Goal: Task Accomplishment & Management: Use online tool/utility

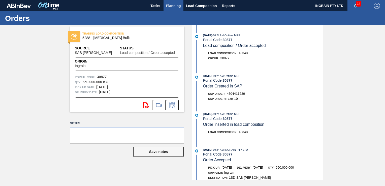
click at [172, 4] on span "Planning" at bounding box center [173, 6] width 15 height 6
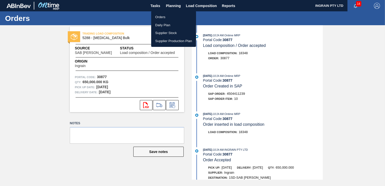
click at [164, 17] on li "Orders" at bounding box center [173, 17] width 45 height 8
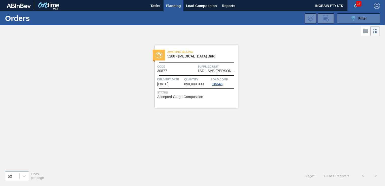
click at [344, 17] on button "089F7B8B-B2A5-4AFE-B5C0-19BA573D28AC Filter" at bounding box center [358, 18] width 43 height 10
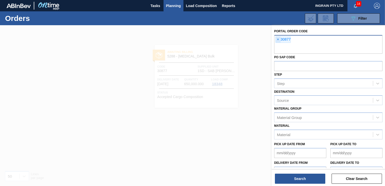
click at [278, 39] on span "×" at bounding box center [278, 40] width 5 height 6
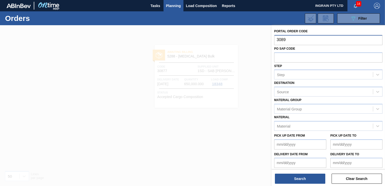
type input "30892"
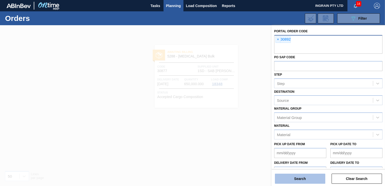
click at [296, 178] on button "Search" at bounding box center [300, 179] width 50 height 10
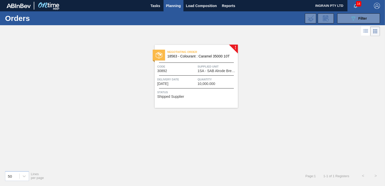
click at [210, 71] on span "1SA - SAB Alrode Brewery" at bounding box center [216, 71] width 39 height 4
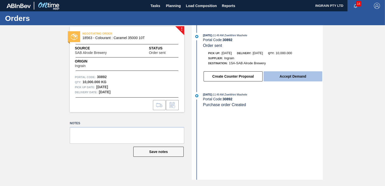
click at [293, 78] on button "Accept Demand" at bounding box center [292, 76] width 59 height 10
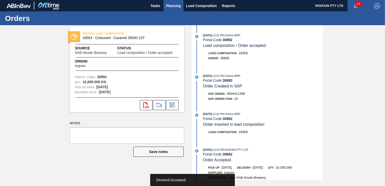
click at [174, 4] on span "Planning" at bounding box center [173, 6] width 15 height 6
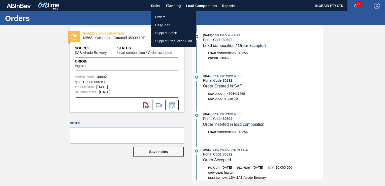
click at [161, 16] on li "Orders" at bounding box center [173, 17] width 45 height 8
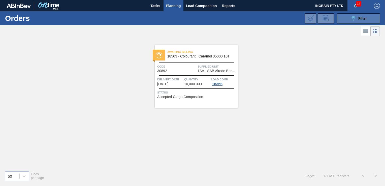
click at [356, 19] on div "089F7B8B-B2A5-4AFE-B5C0-19BA573D28AC Filter" at bounding box center [358, 18] width 17 height 6
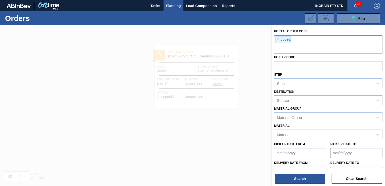
click at [275, 40] on div "× 30892" at bounding box center [282, 39] width 15 height 7
click at [279, 38] on span "×" at bounding box center [278, 40] width 5 height 6
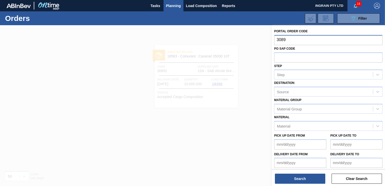
type input "30898"
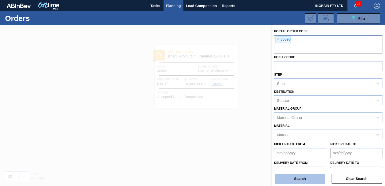
click at [303, 177] on button "Search" at bounding box center [300, 179] width 50 height 10
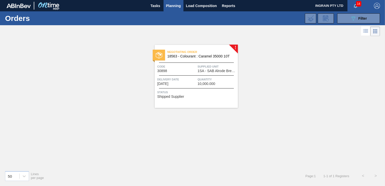
click at [220, 66] on span "Supplied Unit" at bounding box center [216, 66] width 39 height 5
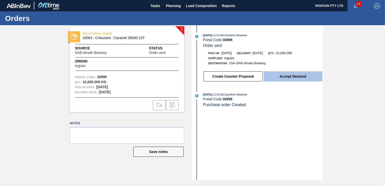
click at [303, 75] on button "Accept Demand" at bounding box center [292, 76] width 59 height 10
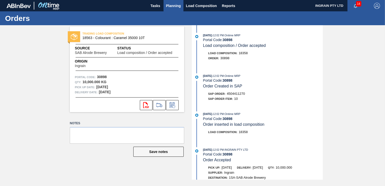
click at [172, 6] on span "Planning" at bounding box center [173, 6] width 15 height 6
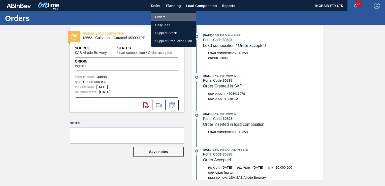
click at [163, 16] on li "Orders" at bounding box center [173, 17] width 45 height 8
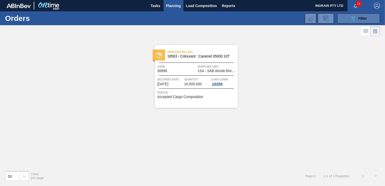
click at [363, 17] on span "Filter" at bounding box center [362, 18] width 9 height 4
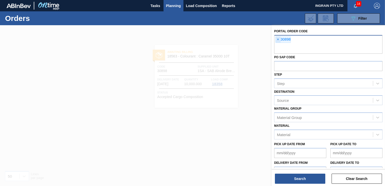
click at [276, 40] on span "×" at bounding box center [278, 40] width 5 height 6
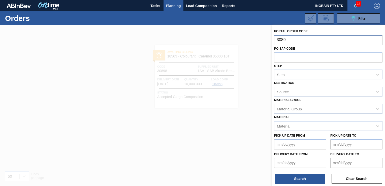
type input "30899"
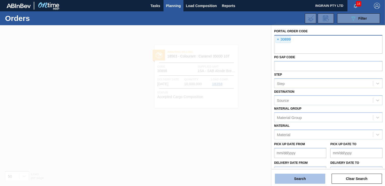
click at [301, 180] on button "Search" at bounding box center [300, 179] width 50 height 10
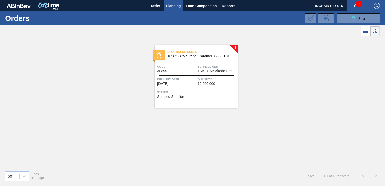
click at [209, 73] on div "Negotiating Order 18563 - Colourant : Caramel 35000 10T Code 30899 Supplied Uni…" at bounding box center [196, 76] width 83 height 63
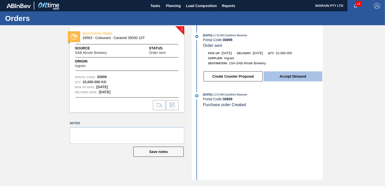
click at [290, 75] on button "Accept Demand" at bounding box center [292, 76] width 59 height 10
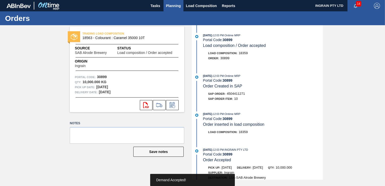
click at [173, 5] on span "Planning" at bounding box center [173, 6] width 15 height 6
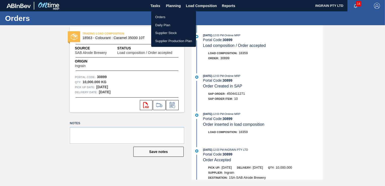
click at [164, 19] on li "Orders" at bounding box center [173, 17] width 45 height 8
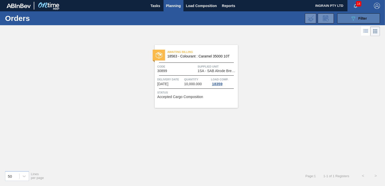
click at [352, 18] on icon "089F7B8B-B2A5-4AFE-B5C0-19BA573D28AC" at bounding box center [353, 18] width 6 height 6
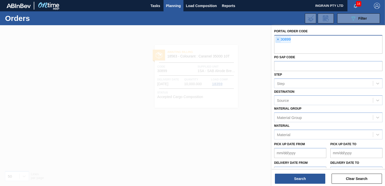
click at [277, 39] on span "×" at bounding box center [278, 40] width 5 height 6
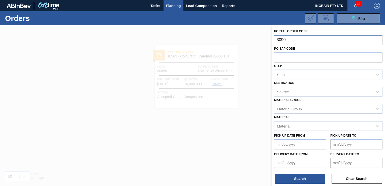
type input "30900"
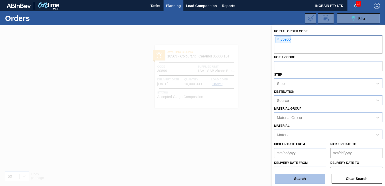
click at [306, 176] on button "Search" at bounding box center [300, 179] width 50 height 10
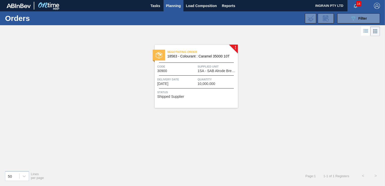
click at [217, 70] on span "1SA - SAB Alrode Brewery" at bounding box center [216, 71] width 39 height 4
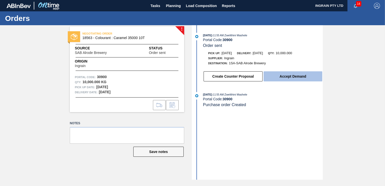
click at [289, 77] on button "Accept Demand" at bounding box center [292, 76] width 59 height 10
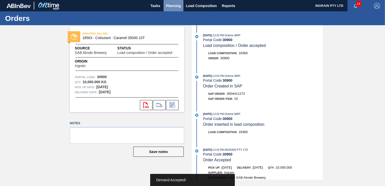
click at [167, 5] on span "Planning" at bounding box center [173, 6] width 15 height 6
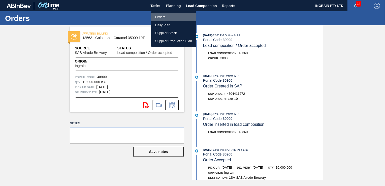
click at [166, 17] on li "Orders" at bounding box center [173, 17] width 45 height 8
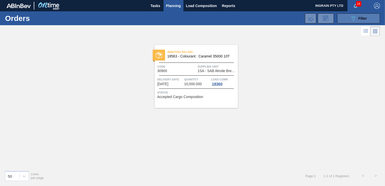
click at [356, 20] on icon "089F7B8B-B2A5-4AFE-B5C0-19BA573D28AC" at bounding box center [353, 18] width 6 height 6
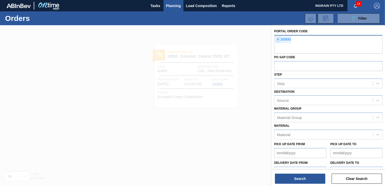
click at [278, 41] on span "×" at bounding box center [278, 40] width 5 height 6
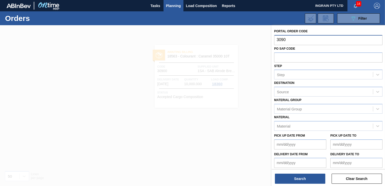
type input "30902"
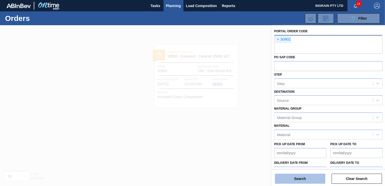
click at [300, 178] on button "Search" at bounding box center [300, 179] width 50 height 10
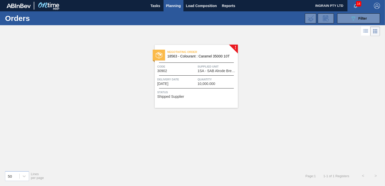
click at [202, 66] on span "Supplied Unit" at bounding box center [216, 66] width 39 height 5
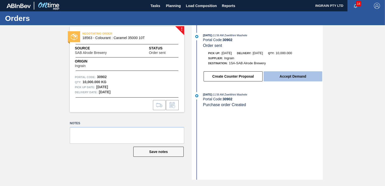
click at [278, 74] on button "Accept Demand" at bounding box center [292, 76] width 59 height 10
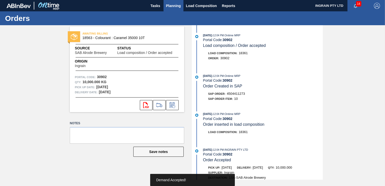
click at [178, 7] on span "Planning" at bounding box center [173, 6] width 15 height 6
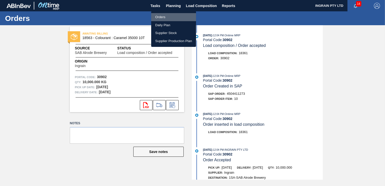
click at [163, 16] on li "Orders" at bounding box center [173, 17] width 45 height 8
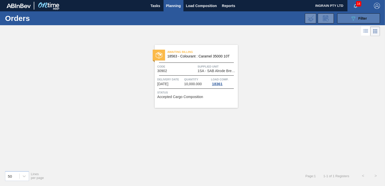
click at [346, 16] on button "089F7B8B-B2A5-4AFE-B5C0-19BA573D28AC Filter" at bounding box center [358, 18] width 43 height 10
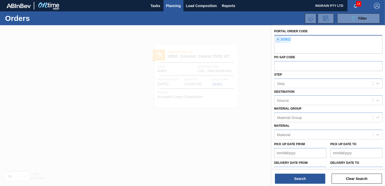
click at [278, 40] on span "×" at bounding box center [278, 40] width 5 height 6
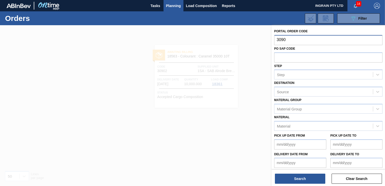
type input "30903"
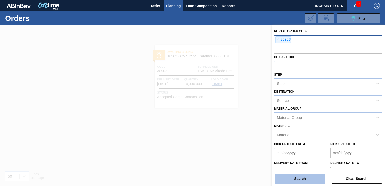
click at [302, 178] on button "Search" at bounding box center [300, 179] width 50 height 10
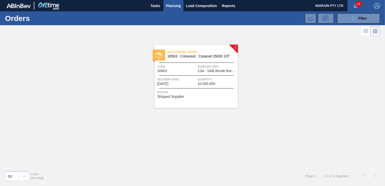
click at [208, 68] on span "Supplied Unit" at bounding box center [216, 66] width 39 height 5
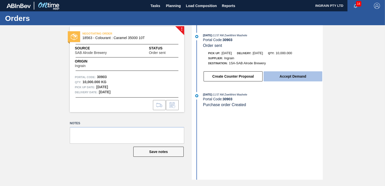
click at [292, 77] on button "Accept Demand" at bounding box center [292, 76] width 59 height 10
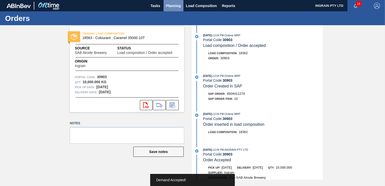
click at [175, 6] on span "Planning" at bounding box center [173, 6] width 15 height 6
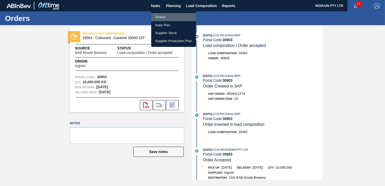
click at [164, 15] on li "Orders" at bounding box center [173, 17] width 45 height 8
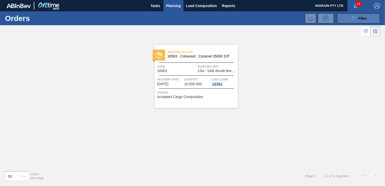
click at [351, 16] on icon "089F7B8B-B2A5-4AFE-B5C0-19BA573D28AC" at bounding box center [353, 18] width 6 height 6
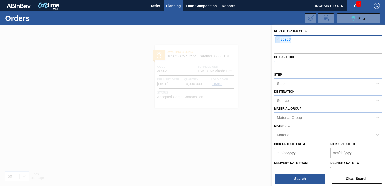
click at [276, 39] on span "×" at bounding box center [278, 40] width 5 height 6
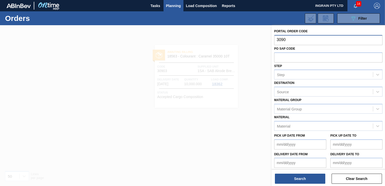
type input "30904"
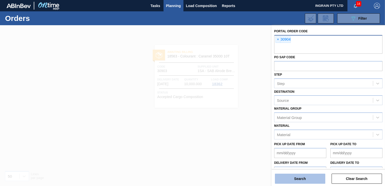
click at [302, 178] on button "Search" at bounding box center [300, 179] width 50 height 10
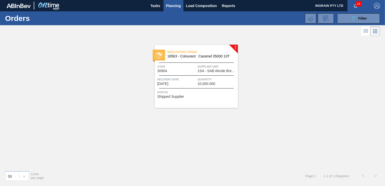
click at [227, 65] on span "Supplied Unit" at bounding box center [216, 66] width 39 height 5
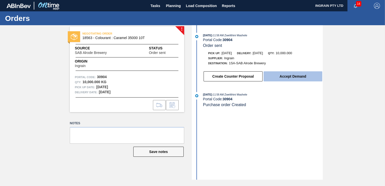
click at [304, 77] on button "Accept Demand" at bounding box center [292, 76] width 59 height 10
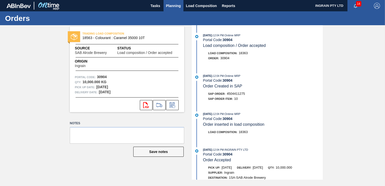
click at [172, 5] on span "Planning" at bounding box center [173, 6] width 15 height 6
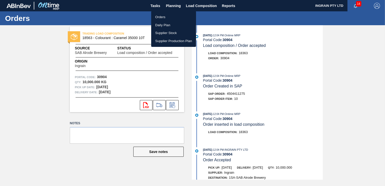
drag, startPoint x: 164, startPoint y: 18, endPoint x: 262, endPoint y: 33, distance: 98.5
click at [164, 18] on li "Orders" at bounding box center [173, 17] width 45 height 8
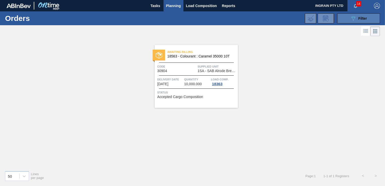
click at [341, 18] on button "089F7B8B-B2A5-4AFE-B5C0-19BA573D28AC Filter" at bounding box center [358, 18] width 43 height 10
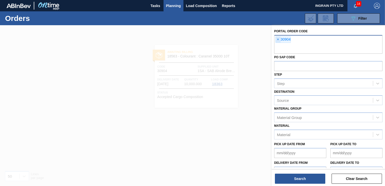
click at [278, 39] on span "×" at bounding box center [278, 40] width 5 height 6
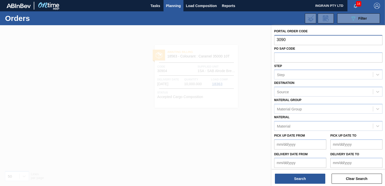
type input "30906"
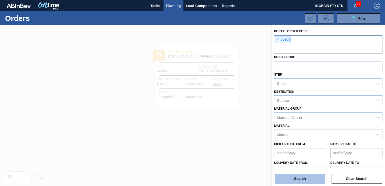
click at [300, 178] on button "Search" at bounding box center [300, 179] width 50 height 10
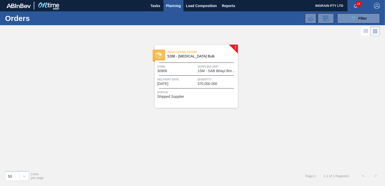
click at [213, 69] on span "1SM - SAB Ibhayi Brewery" at bounding box center [216, 71] width 39 height 4
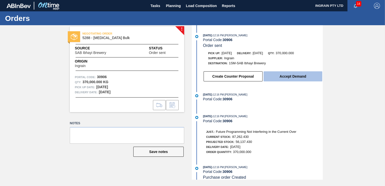
click at [301, 78] on button "Accept Demand" at bounding box center [292, 76] width 59 height 10
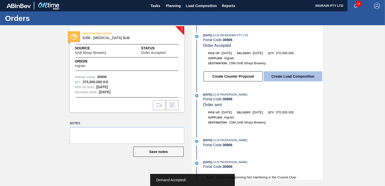
click at [301, 77] on button "Create Load Composition" at bounding box center [292, 76] width 59 height 10
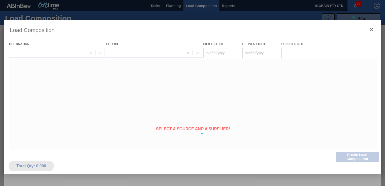
type Date "[DATE]"
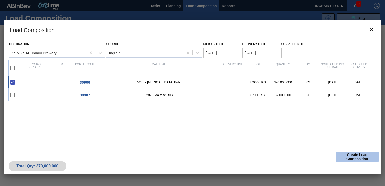
click at [353, 157] on button "Create Load Composition" at bounding box center [357, 157] width 43 height 10
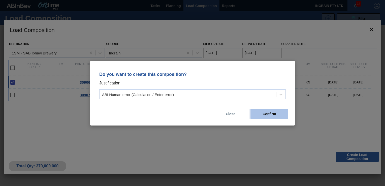
click at [268, 113] on button "Confirm" at bounding box center [269, 114] width 38 height 10
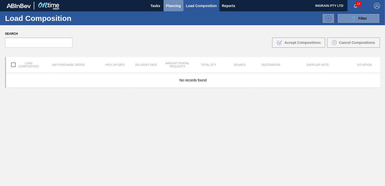
click at [174, 5] on span "Planning" at bounding box center [173, 6] width 15 height 6
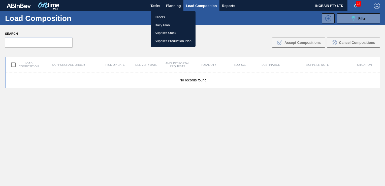
click at [157, 16] on li "Orders" at bounding box center [173, 17] width 45 height 8
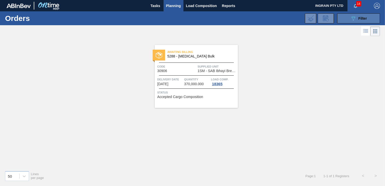
click at [361, 19] on span "Filter" at bounding box center [362, 18] width 9 height 4
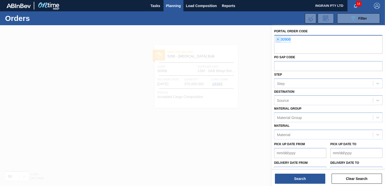
click at [278, 39] on span "×" at bounding box center [278, 40] width 5 height 6
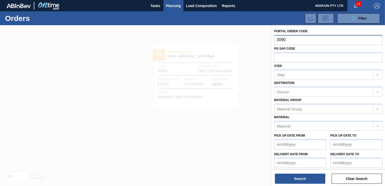
type input "30907"
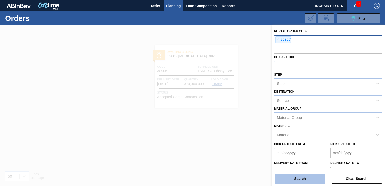
click at [291, 178] on button "Search" at bounding box center [300, 179] width 50 height 10
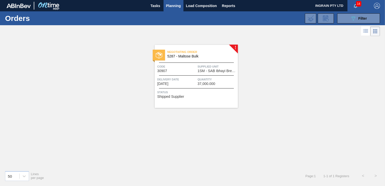
click at [209, 76] on div "Negotiating Order 5287 - Maltose Bulk Code 30907 Supplied Unit 1SM - SAB Ibhayi…" at bounding box center [196, 76] width 83 height 63
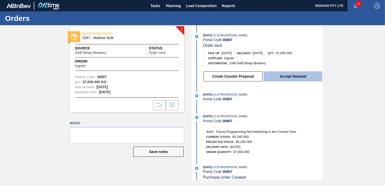
click at [284, 76] on button "Accept Demand" at bounding box center [292, 76] width 59 height 10
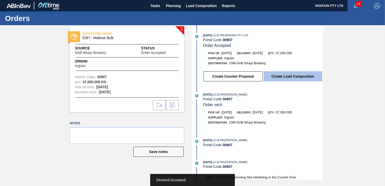
click at [284, 76] on button "Create Load Composition" at bounding box center [292, 76] width 59 height 10
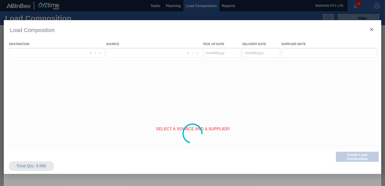
type Date "[DATE]"
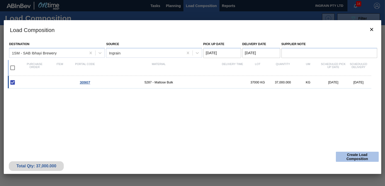
click at [355, 154] on button "Create Load Composition" at bounding box center [357, 157] width 43 height 10
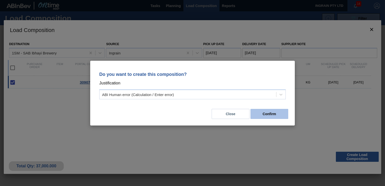
click at [277, 115] on button "Confirm" at bounding box center [269, 114] width 38 height 10
